Goal: Information Seeking & Learning: Learn about a topic

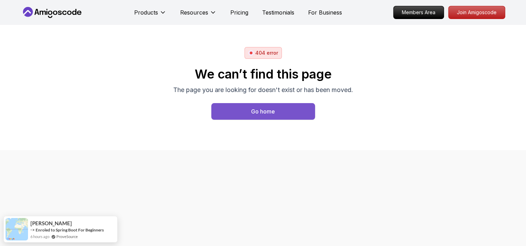
click at [240, 108] on button "Go home" at bounding box center [263, 111] width 104 height 17
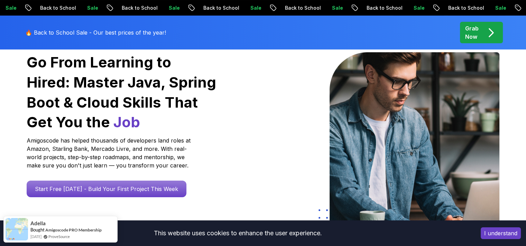
scroll to position [67, 0]
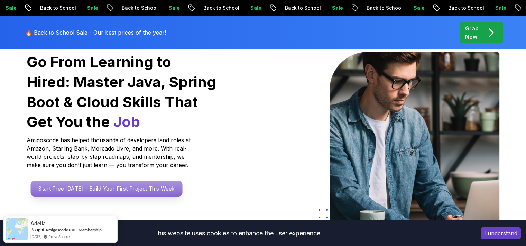
click at [151, 184] on p "Start Free [DATE] - Build Your First Project This Week" at bounding box center [106, 188] width 152 height 16
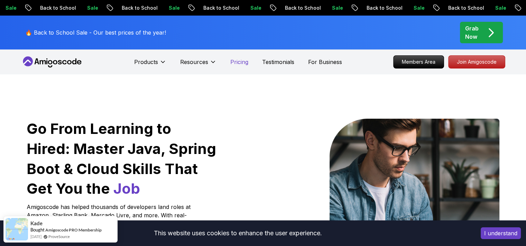
click at [247, 62] on p "Pricing" at bounding box center [239, 62] width 18 height 8
